Goal: Task Accomplishment & Management: Manage account settings

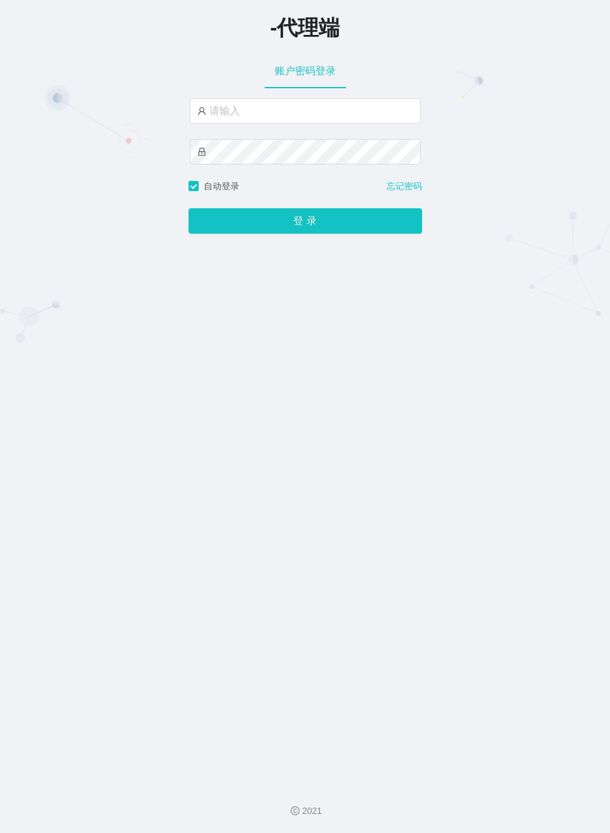
click at [454, 100] on div "-代理端 账户密码登录 自动登录 忘记密码 登 录" at bounding box center [305, 387] width 610 height 774
click at [441, 46] on div "-代理端" at bounding box center [305, 26] width 610 height 53
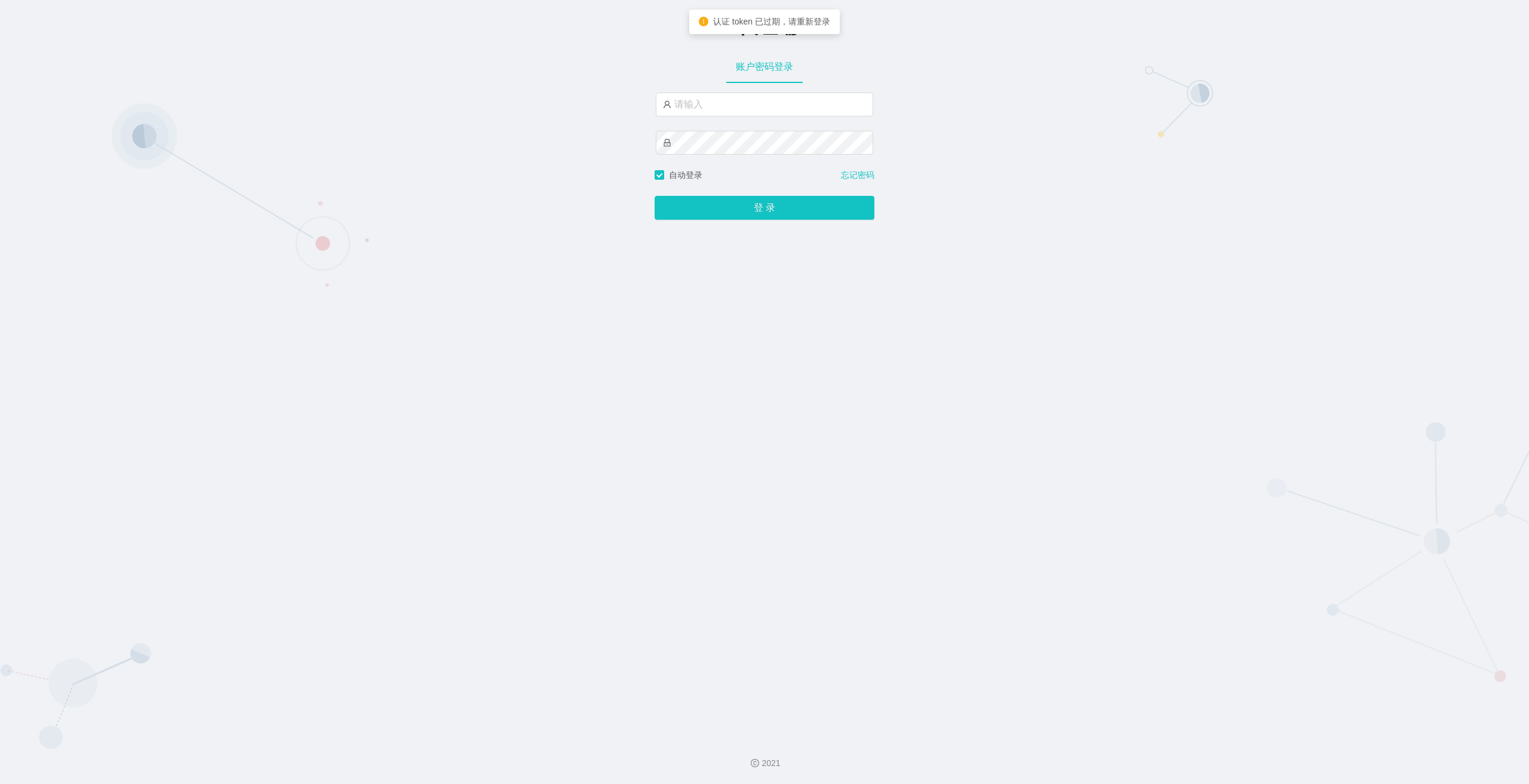
click at [574, 21] on div "认证 token 已过期，请重新登录" at bounding box center [764, 22] width 132 height 12
click at [574, 26] on span "认证 token 已过期，请重新登录" at bounding box center [771, 22] width 117 height 9
click at [574, 26] on div "-代理端" at bounding box center [764, 25] width 1529 height 26
click at [574, 34] on span "-代理端" at bounding box center [764, 26] width 66 height 23
drag, startPoint x: 735, startPoint y: 34, endPoint x: 825, endPoint y: 39, distance: 90.1
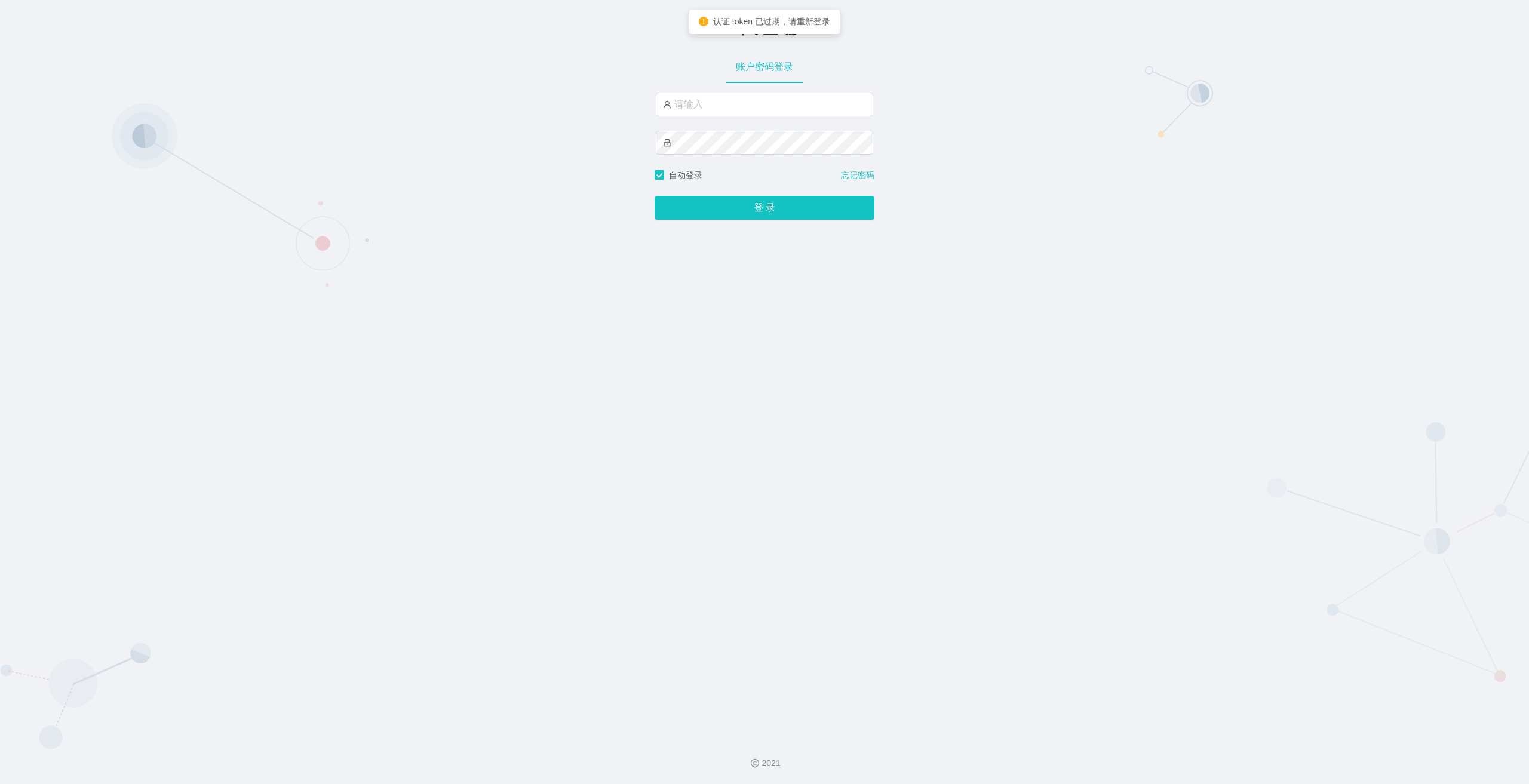
click at [574, 39] on body "-代理端 账户密码登录 自动登录 忘记密码 登 录 2021 认证 token 已过期，请重新登录" at bounding box center [764, 392] width 1529 height 784
click at [574, 45] on div "-代理端" at bounding box center [764, 24] width 1529 height 50
